Goal: Check status

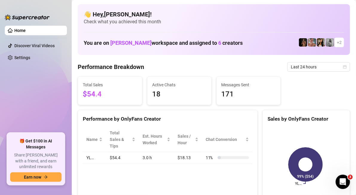
click at [333, 69] on span "Last 24 hours" at bounding box center [319, 66] width 56 height 9
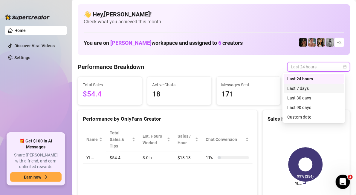
click at [330, 86] on div "Last 7 days" at bounding box center [313, 88] width 53 height 7
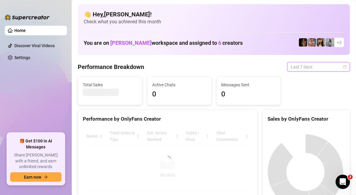
click at [302, 69] on span "Last 7 days" at bounding box center [319, 66] width 56 height 9
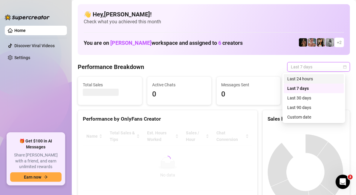
click at [305, 78] on div "Last 24 hours" at bounding box center [313, 79] width 53 height 7
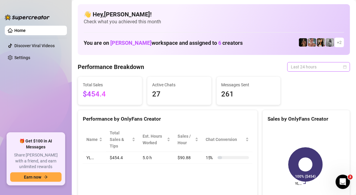
click at [335, 69] on span "Last 24 hours" at bounding box center [319, 66] width 56 height 9
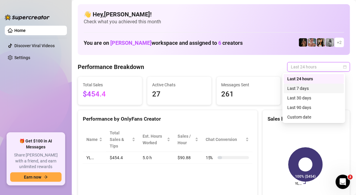
drag, startPoint x: 323, startPoint y: 90, endPoint x: 322, endPoint y: 73, distance: 16.8
click at [323, 90] on div "Last 7 days" at bounding box center [313, 88] width 53 height 7
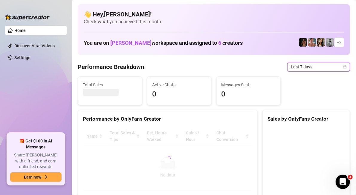
click at [320, 67] on span "Last 7 days" at bounding box center [319, 66] width 56 height 9
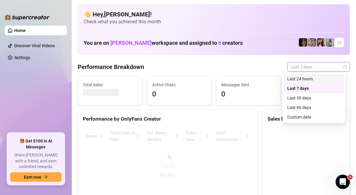
click at [316, 79] on div "Last 24 hours" at bounding box center [313, 79] width 53 height 7
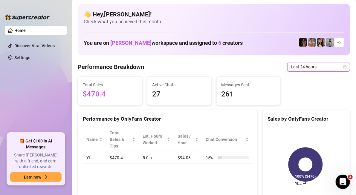
click at [325, 69] on span "Last 24 hours" at bounding box center [319, 66] width 56 height 9
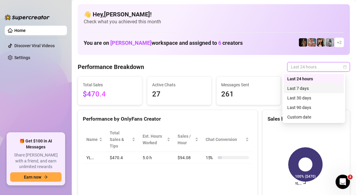
drag, startPoint x: 313, startPoint y: 89, endPoint x: 313, endPoint y: 72, distance: 16.4
click at [313, 89] on div "Last 7 days" at bounding box center [313, 88] width 53 height 7
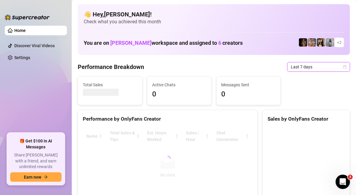
click at [313, 68] on span "Last 7 days" at bounding box center [319, 66] width 56 height 9
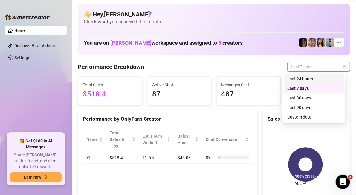
click at [311, 77] on div "Last 24 hours" at bounding box center [313, 79] width 53 height 7
